Goal: Task Accomplishment & Management: Manage account settings

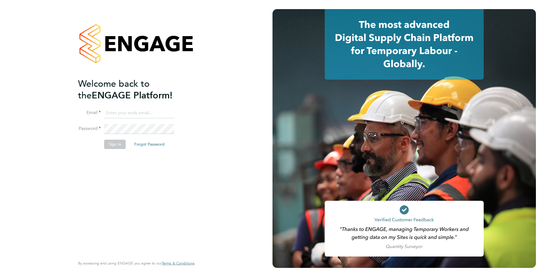
type input "[EMAIL_ADDRESS][DOMAIN_NAME]"
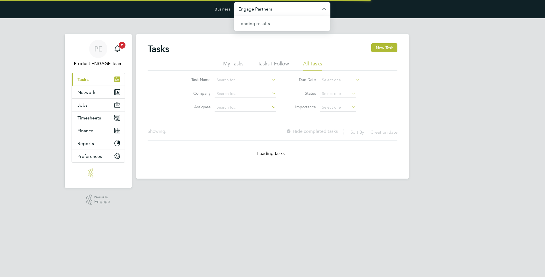
click at [246, 9] on input "Engage Partners" at bounding box center [282, 8] width 97 height 13
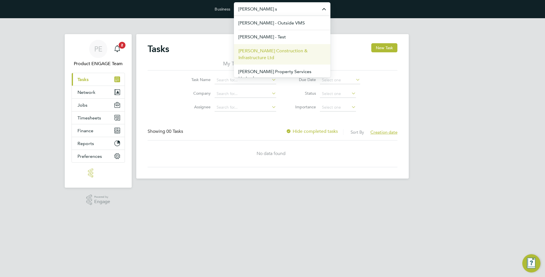
click at [272, 50] on span "[PERSON_NAME] Construction & Infrastructure Ltd" at bounding box center [282, 54] width 87 height 14
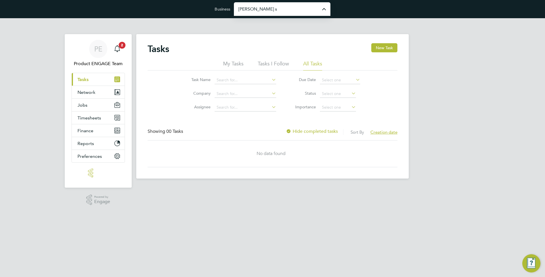
type input "[PERSON_NAME] Construction & Infrastructure Ltd"
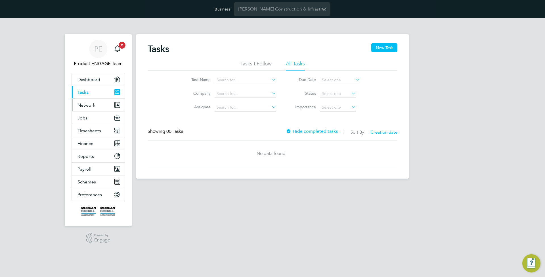
click at [91, 105] on span "Network" at bounding box center [87, 104] width 18 height 5
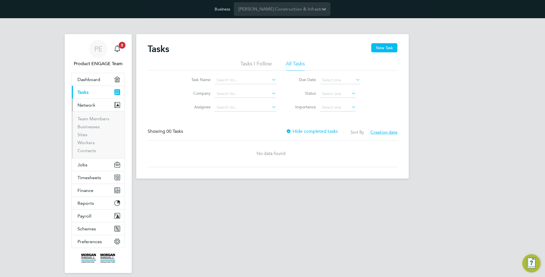
click at [89, 115] on ul "Team Members Businesses Sites Workers Contacts" at bounding box center [98, 134] width 53 height 47
click at [88, 118] on link "Team Members" at bounding box center [94, 118] width 32 height 5
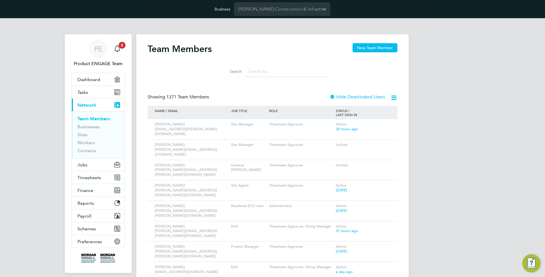
scroll to position [11, 0]
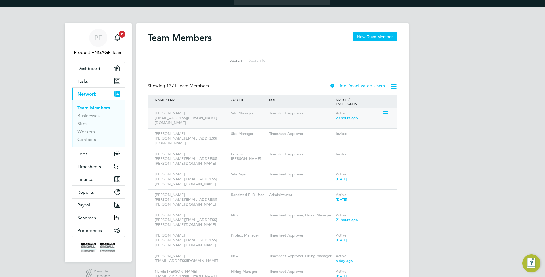
click at [385, 114] on icon at bounding box center [385, 113] width 6 height 7
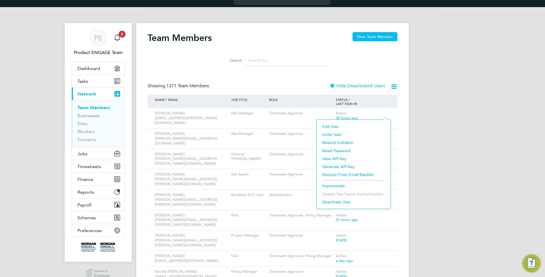
click at [343, 126] on li "Edit User" at bounding box center [354, 126] width 68 height 8
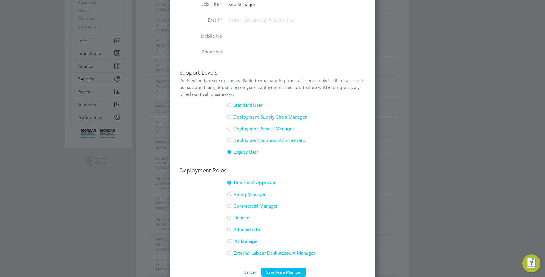
scroll to position [123, 0]
